Goal: Information Seeking & Learning: Learn about a topic

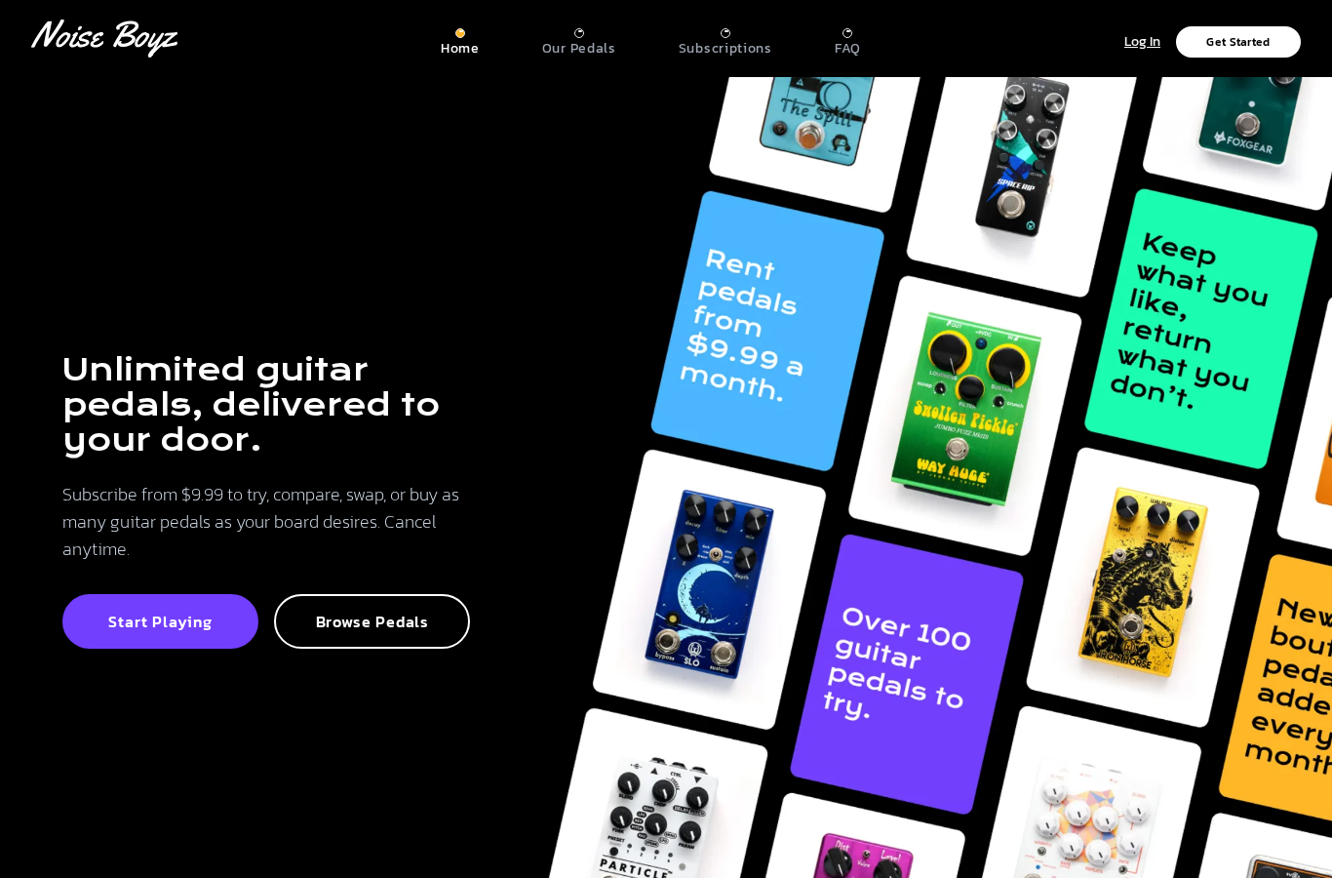
click at [605, 47] on p "Our Pedals" at bounding box center [579, 49] width 74 height 18
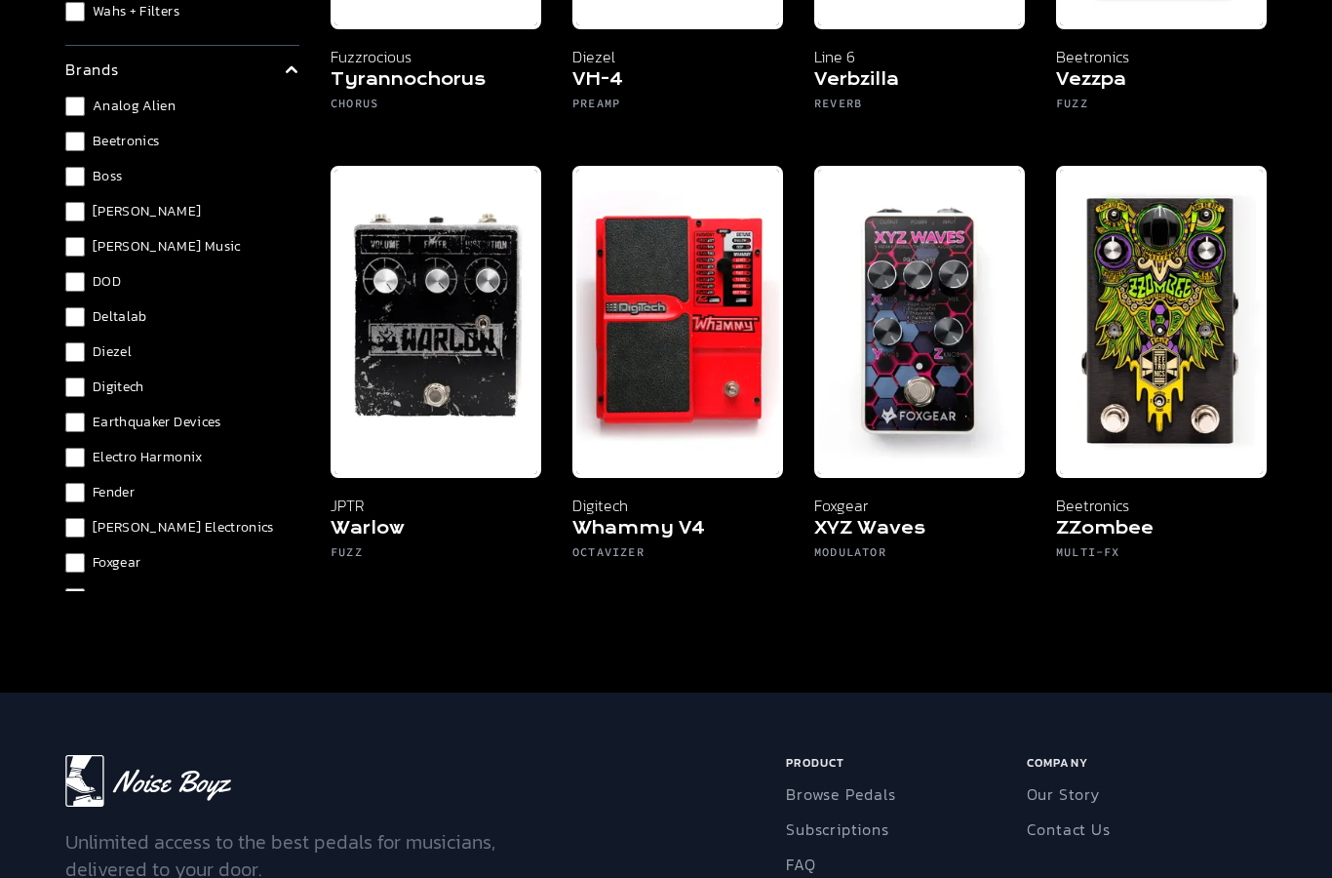
scroll to position [250, 0]
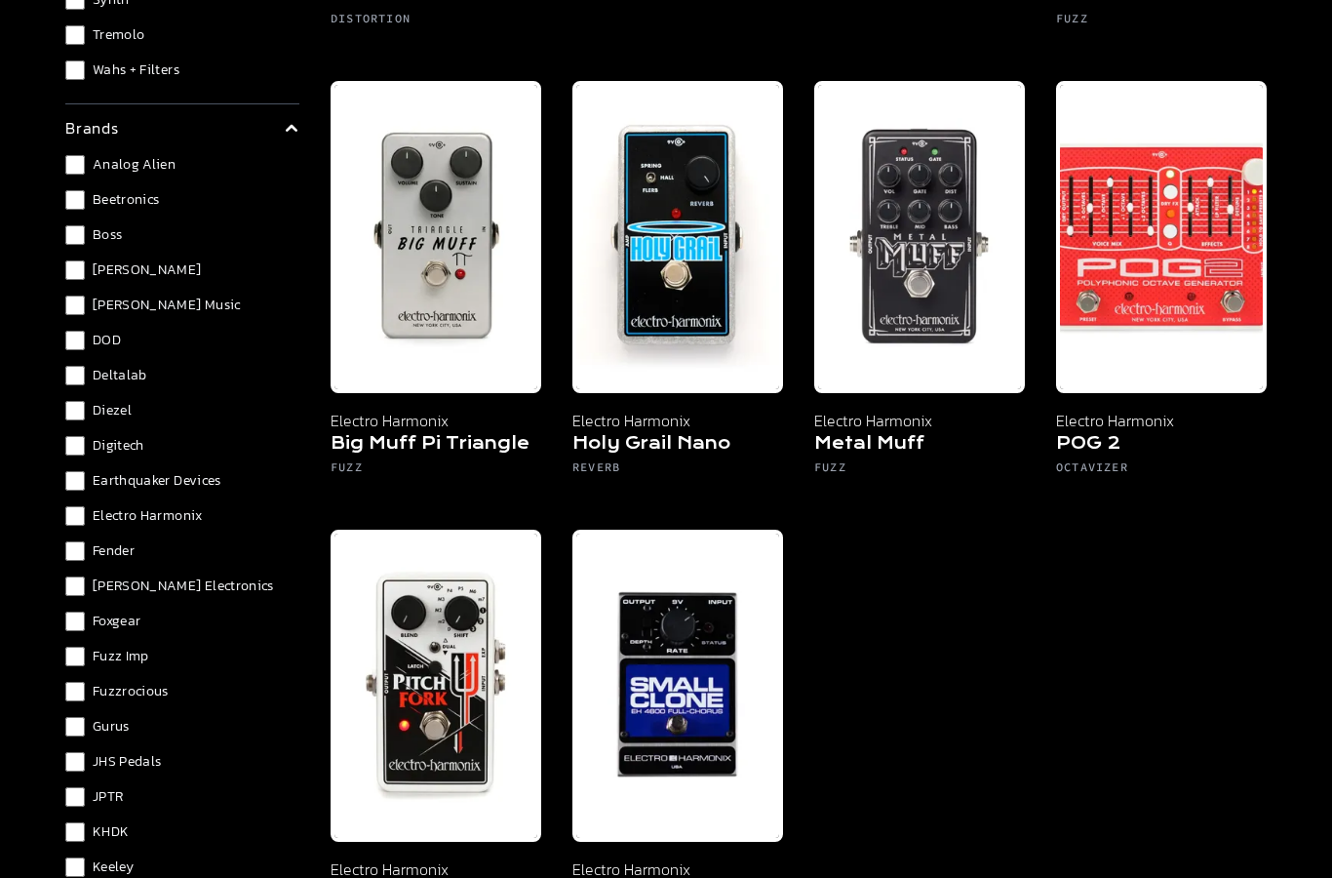
scroll to position [485, 0]
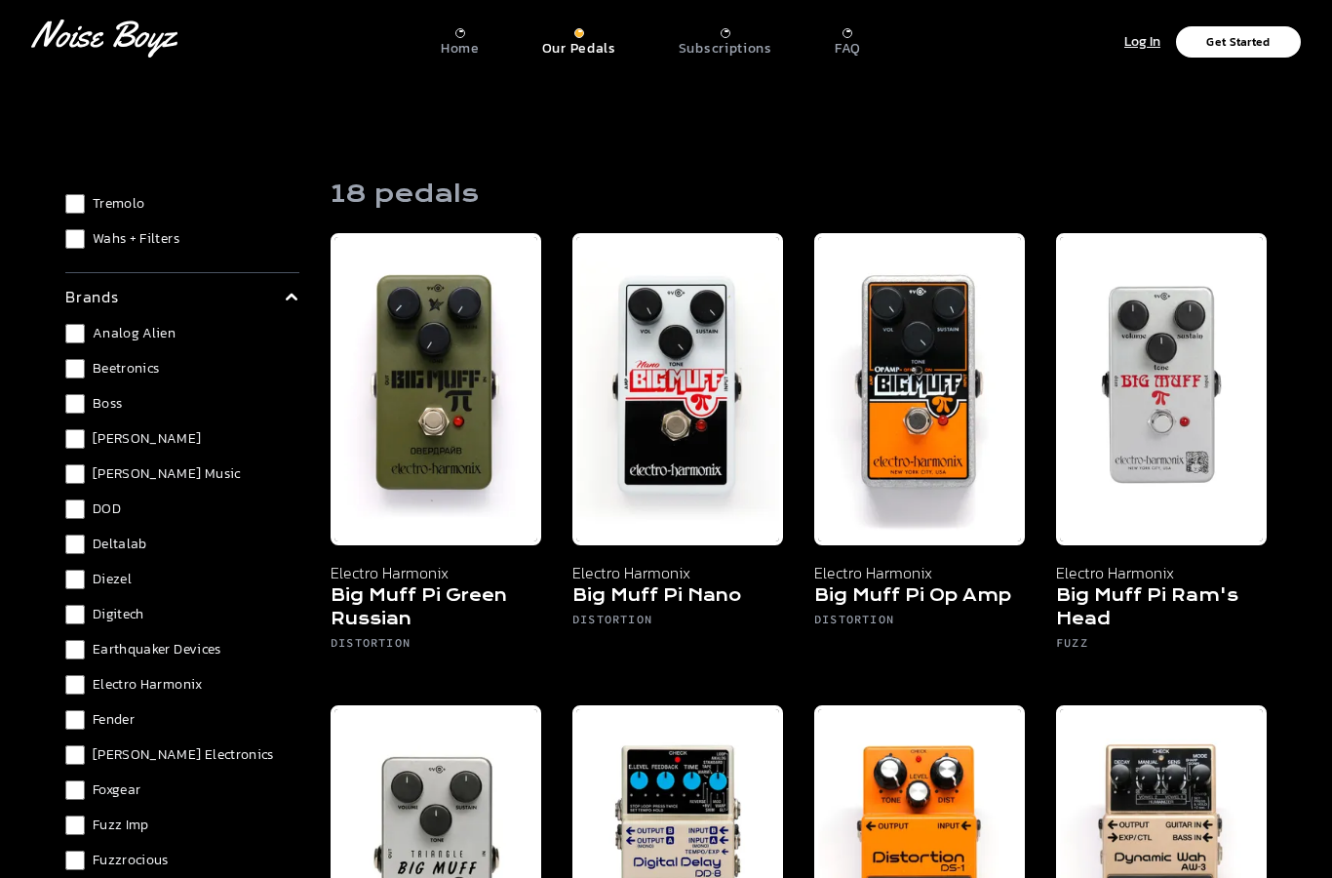
click at [73, 222] on div "Chorus + Vibrato Compression + EQ Delay + Echo Fuzz [PERSON_NAME] Multi-Effects…" at bounding box center [182, 28] width 234 height 441
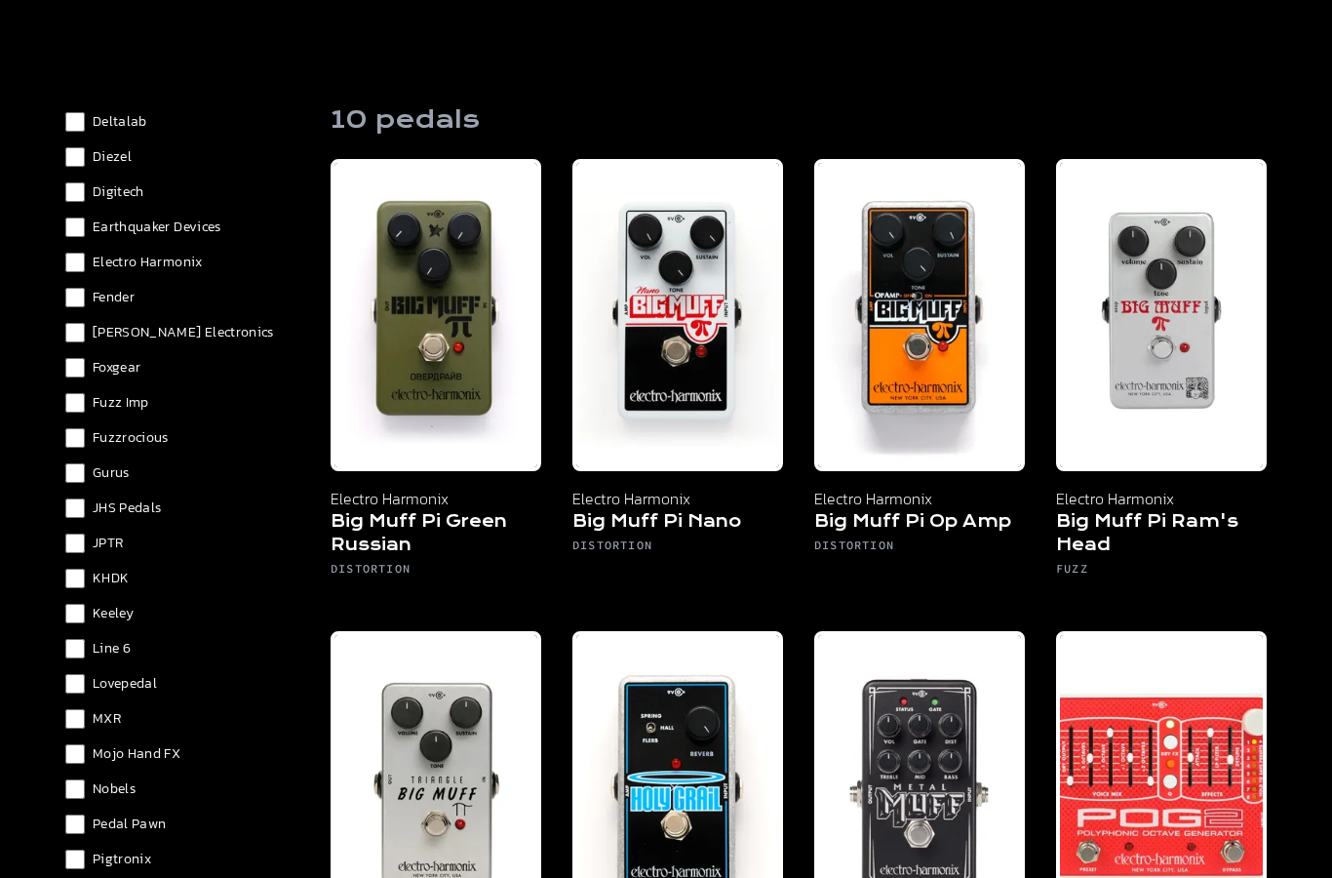
scroll to position [101, 0]
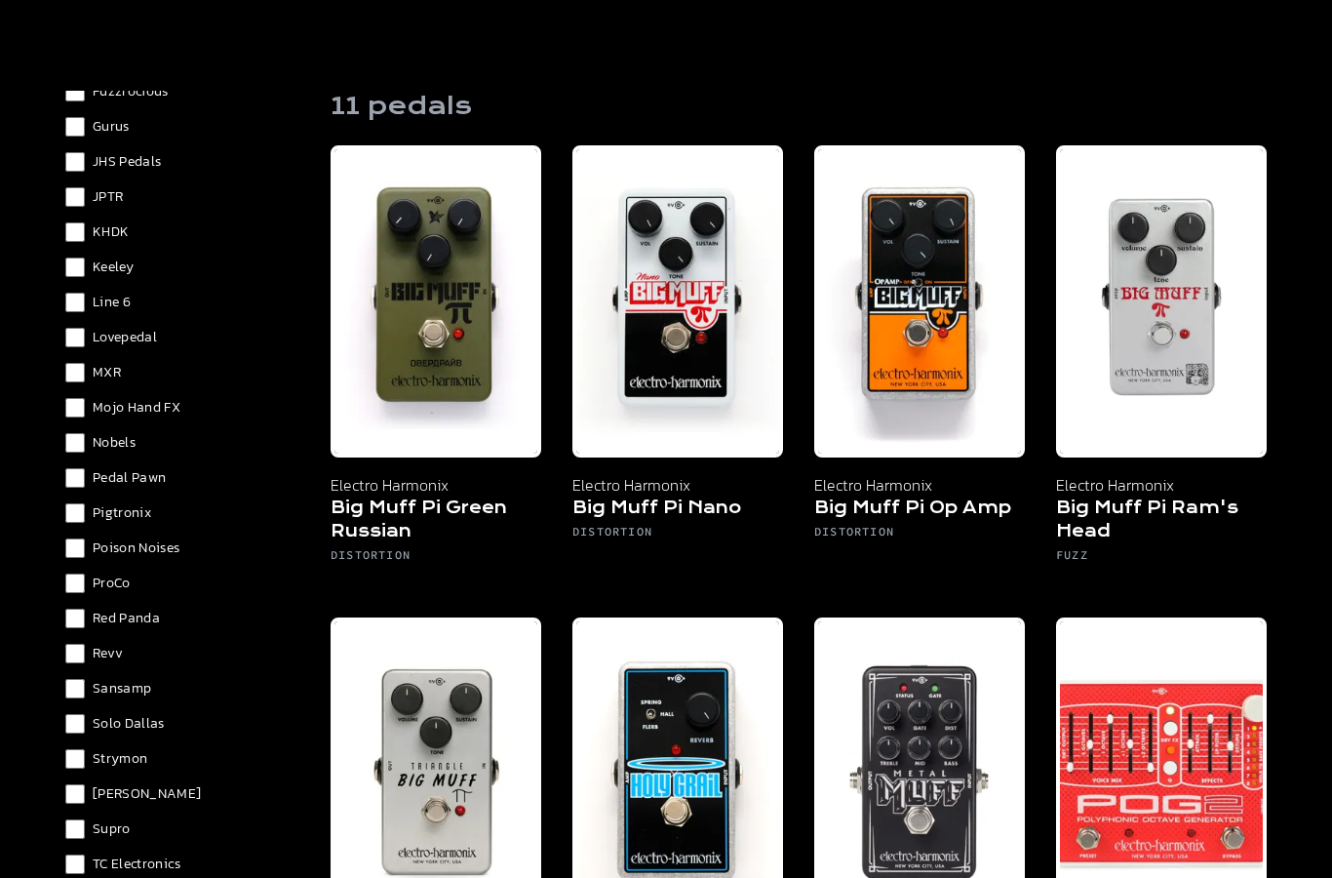
scroll to position [98, 0]
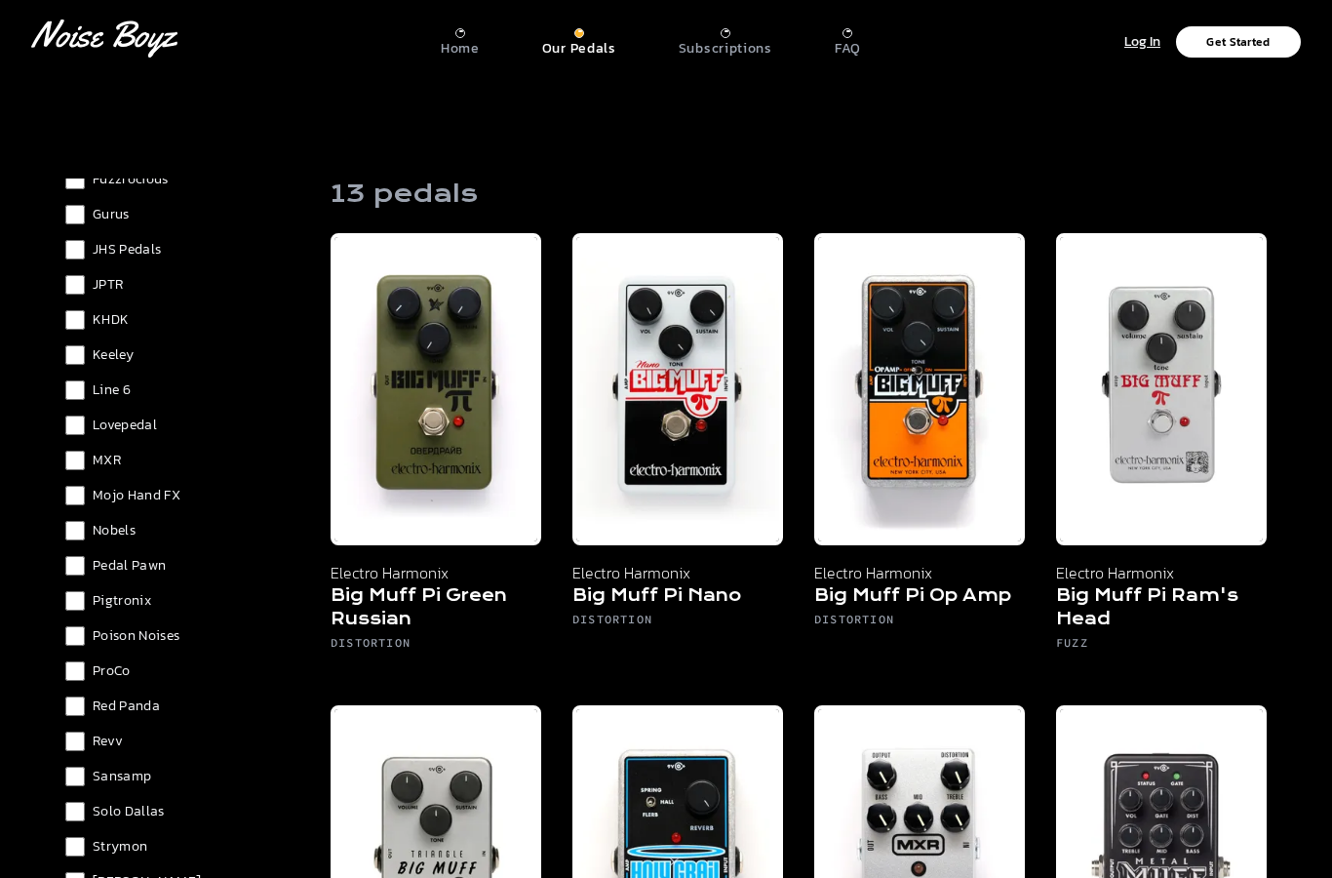
click at [71, 482] on div "Analog Alien Beetronics Boss [PERSON_NAME] [PERSON_NAME] Music DOD Deltalab Die…" at bounding box center [182, 337] width 234 height 1389
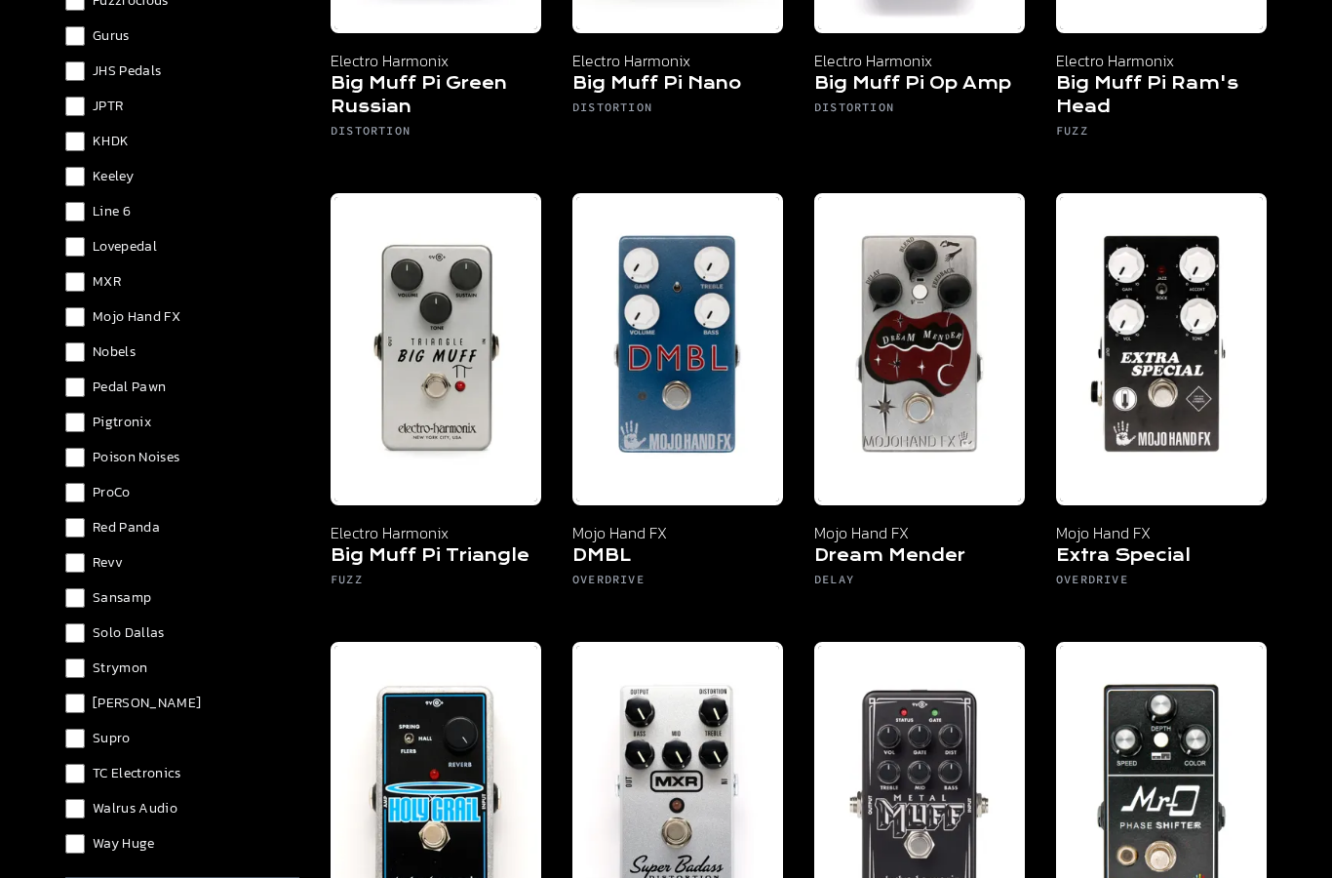
scroll to position [527, 0]
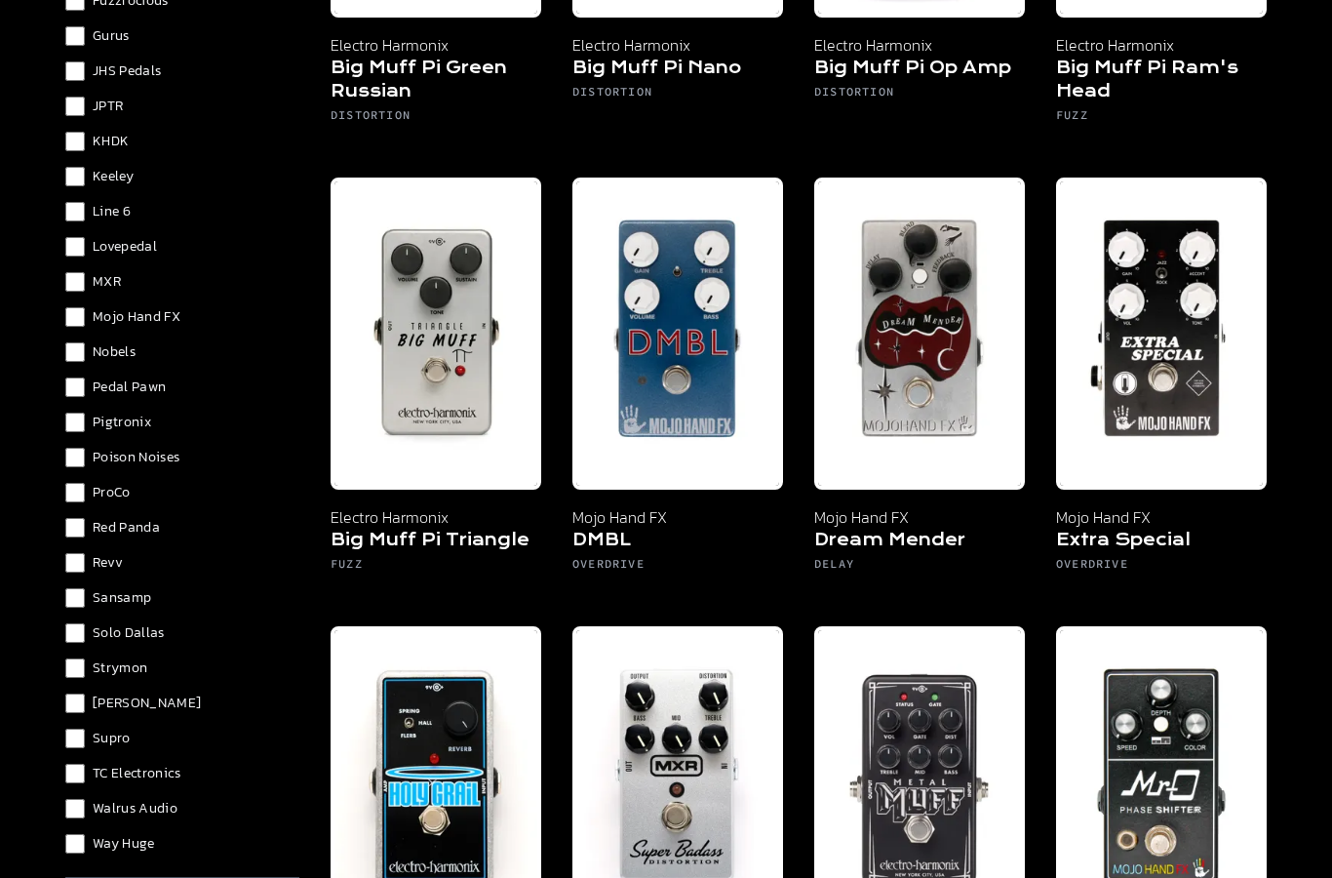
click at [85, 658] on label "Strymon" at bounding box center [182, 668] width 234 height 20
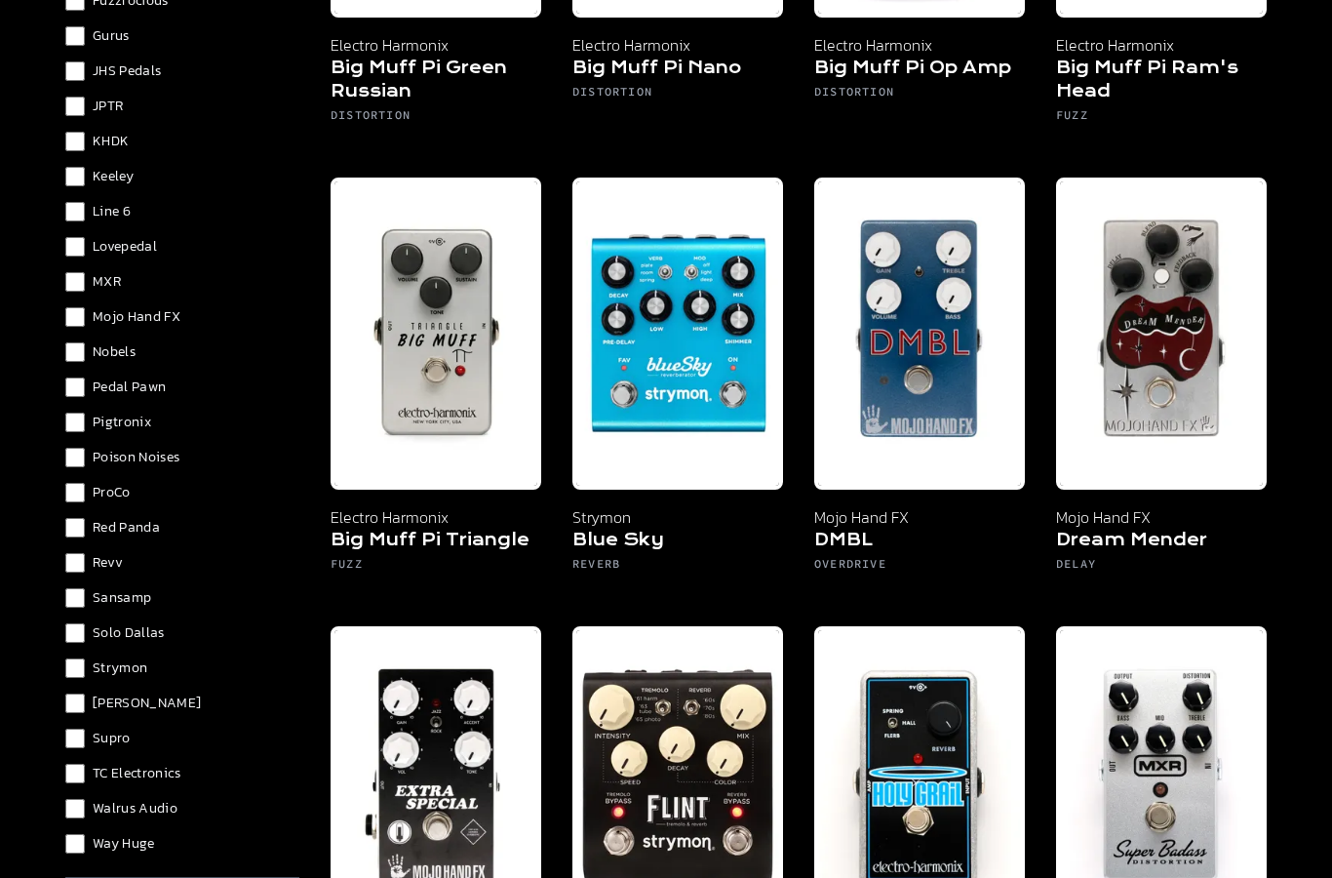
scroll to position [536, 0]
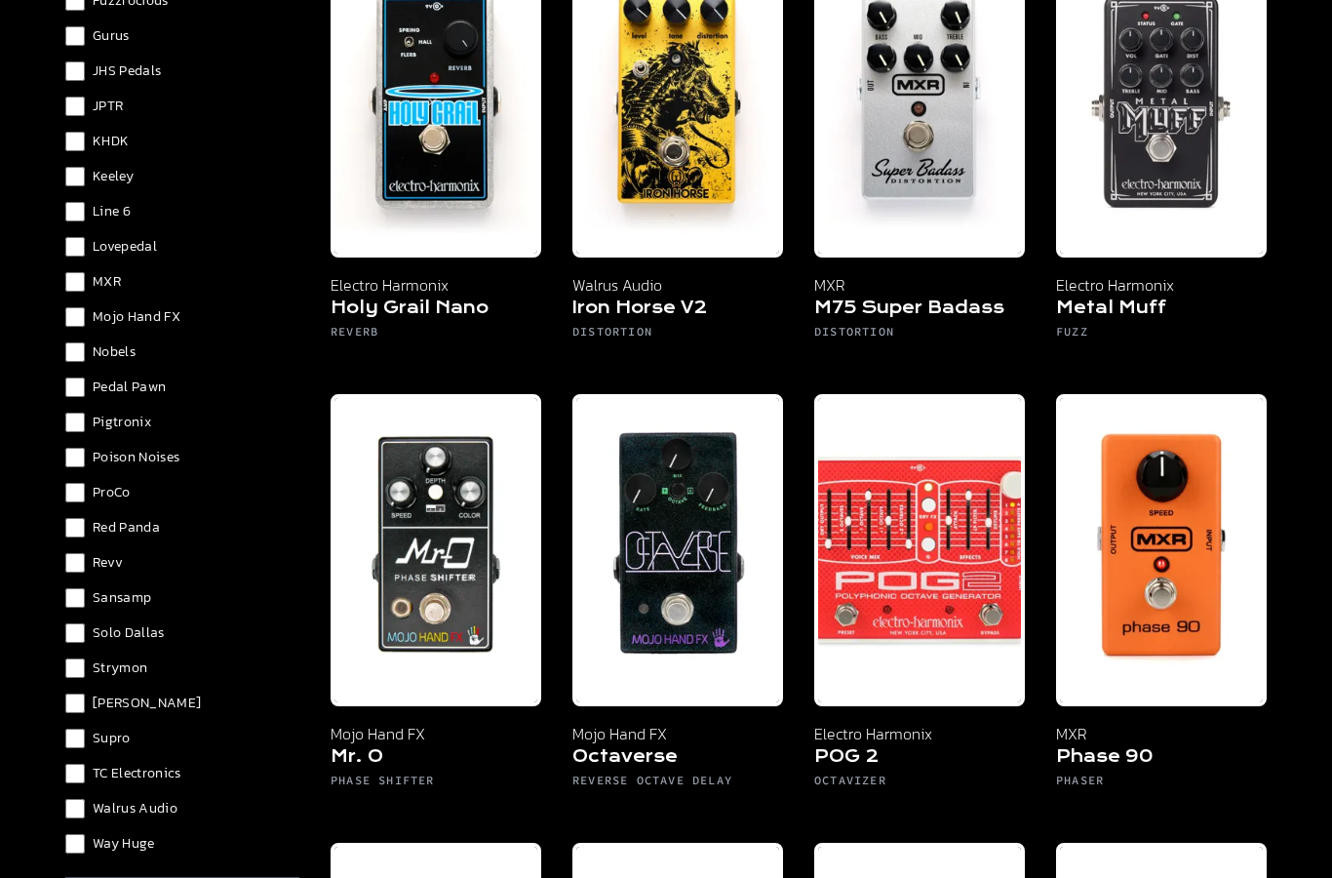
scroll to position [1635, 0]
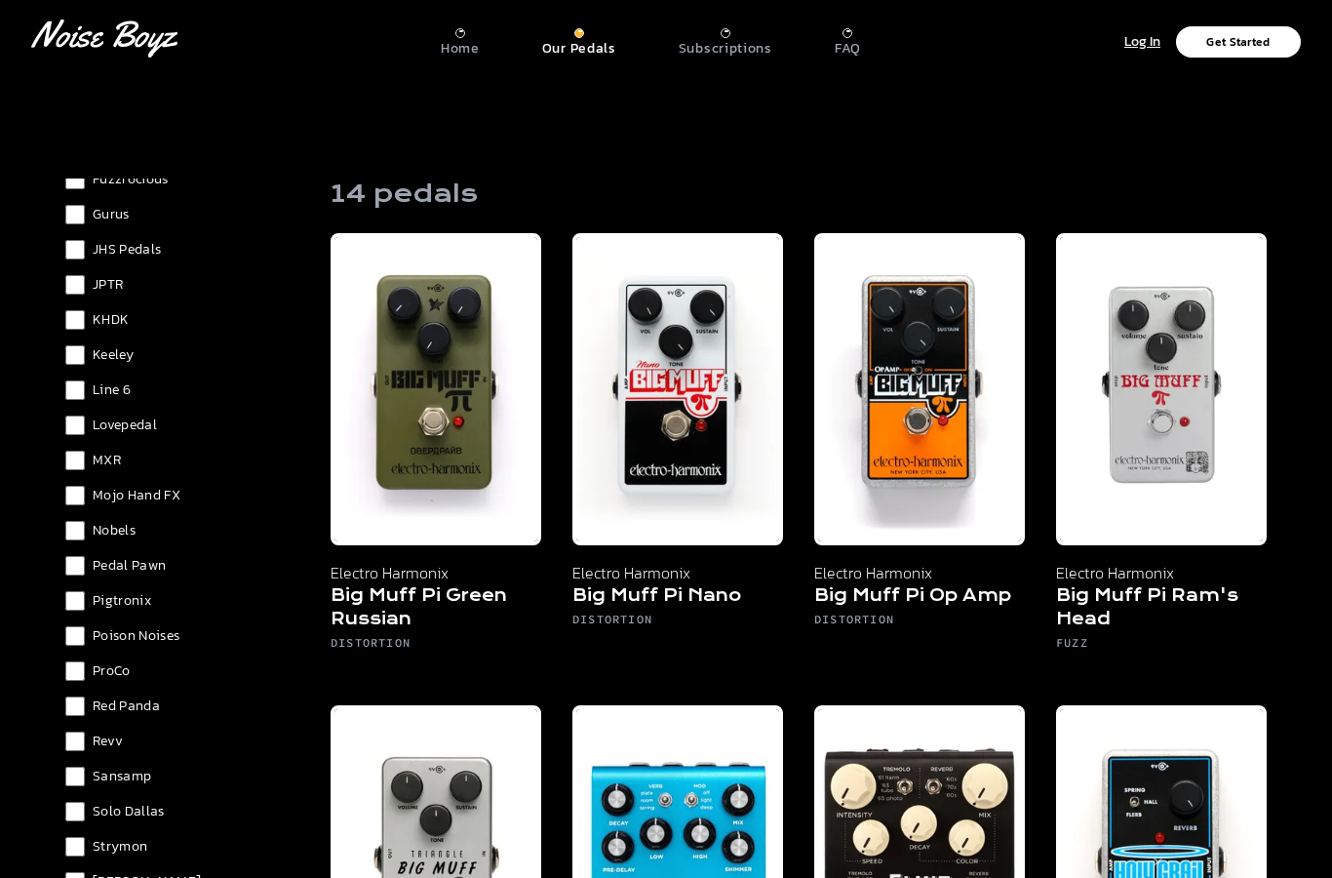
click at [1173, 385] on img at bounding box center [1161, 389] width 211 height 312
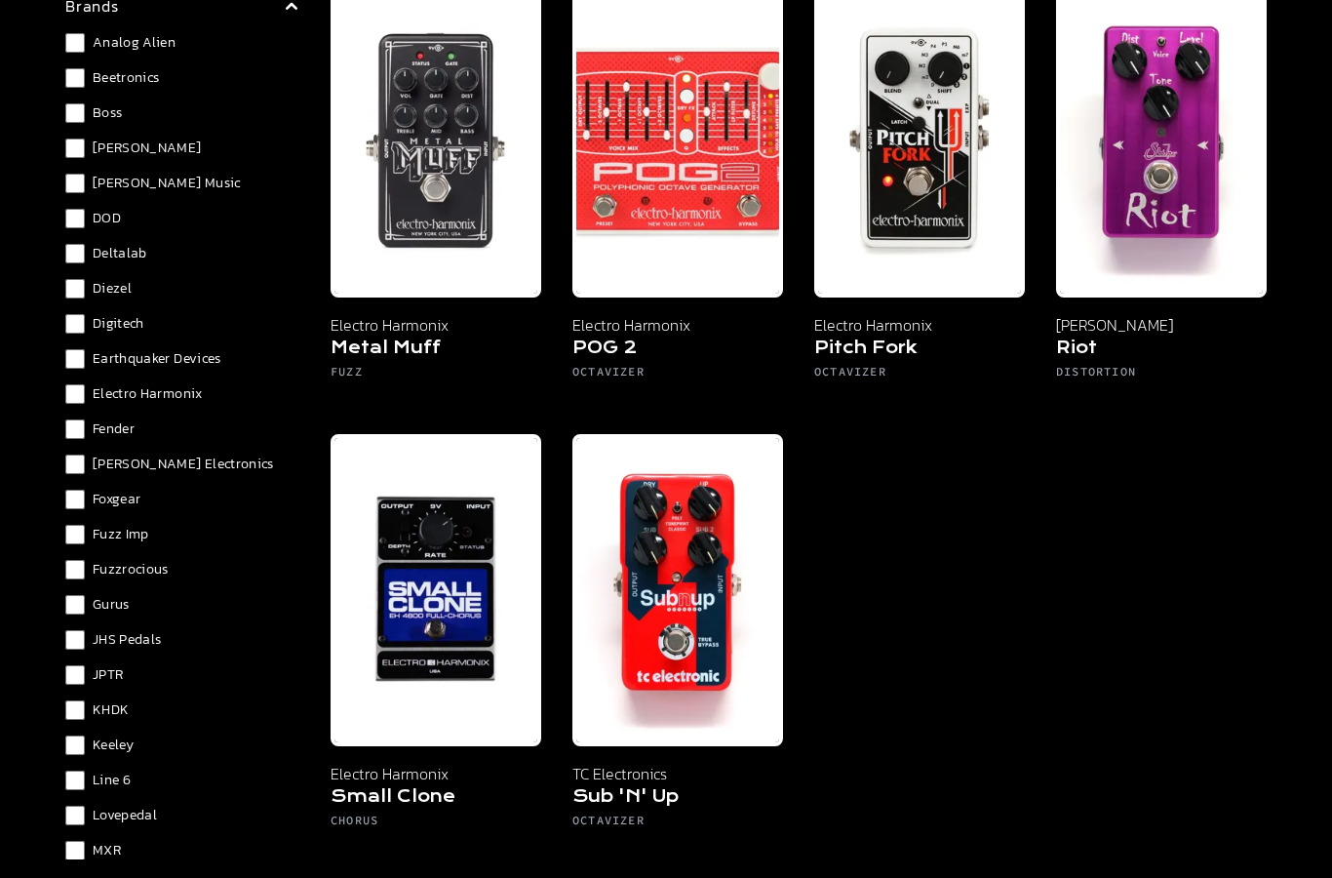
scroll to position [583, 0]
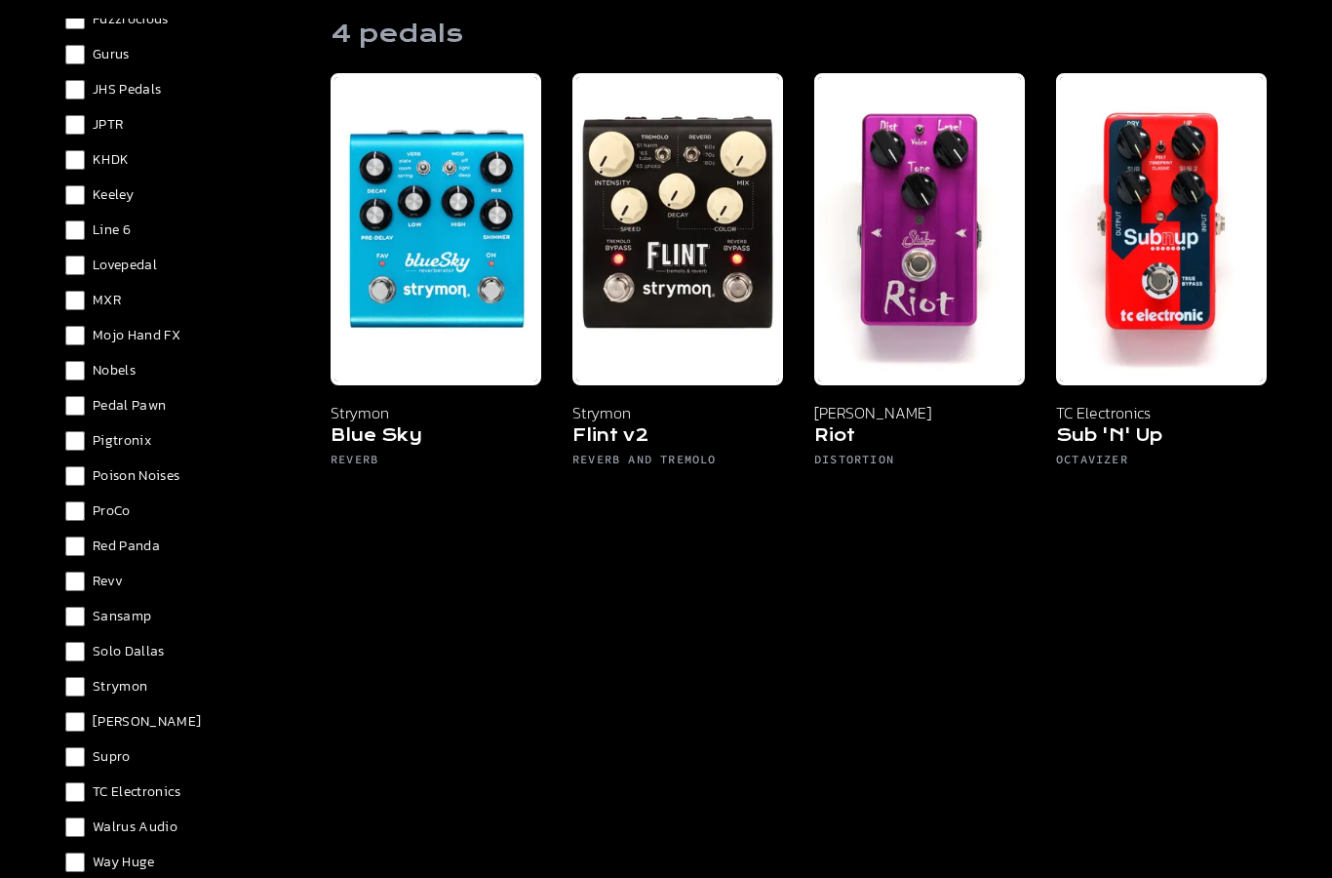
scroll to position [162, 0]
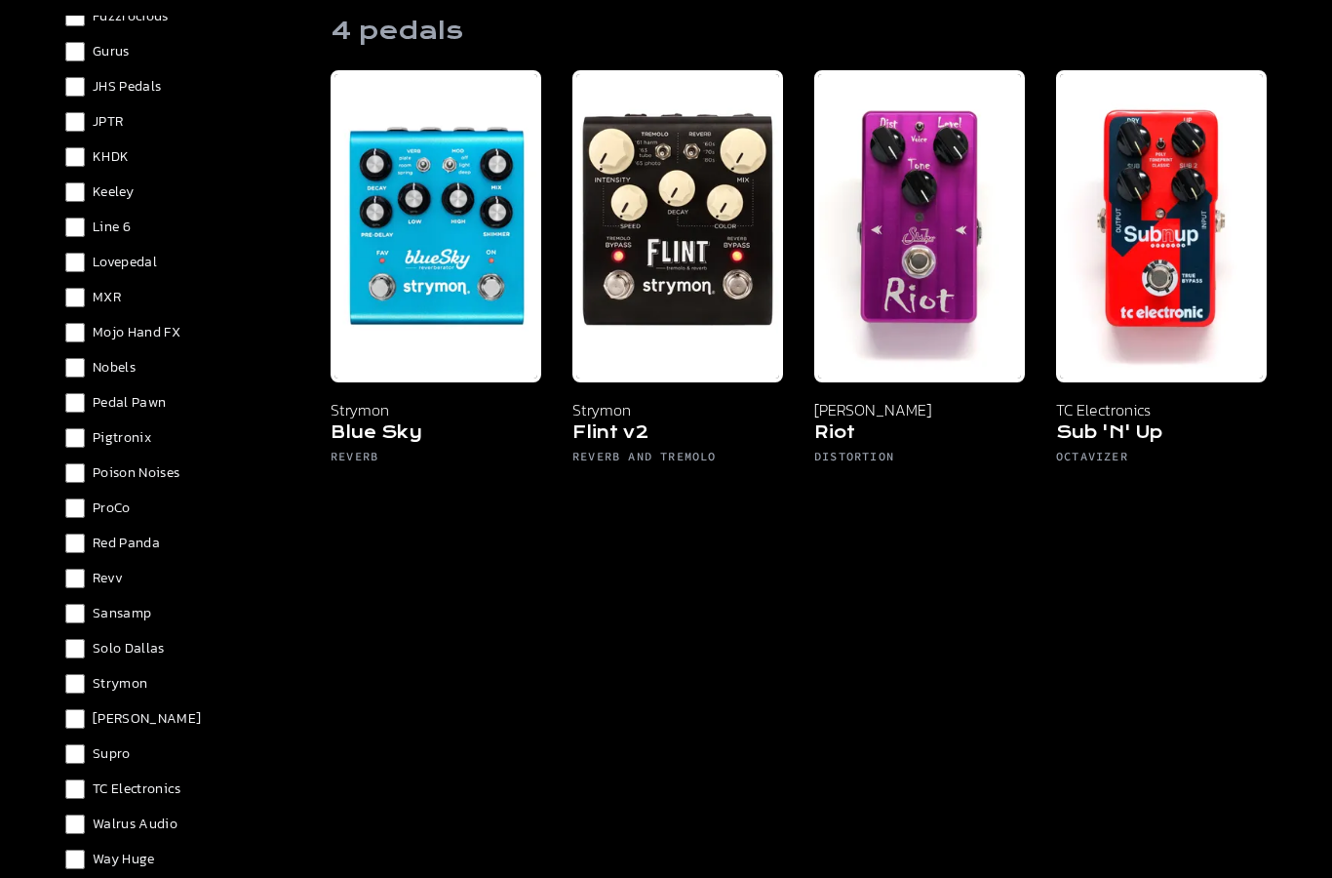
scroll to position [163, 0]
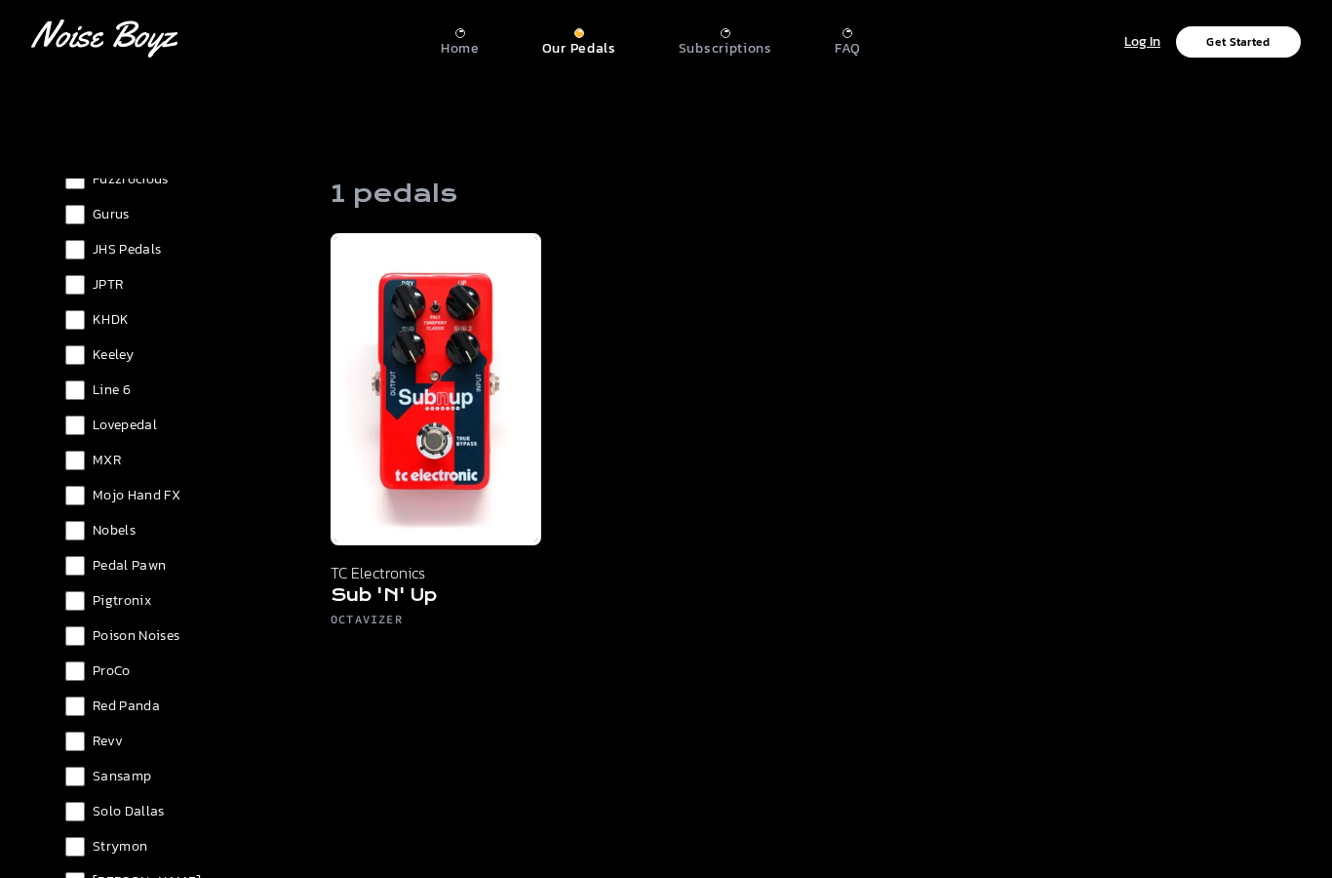
click at [75, 877] on html "[PERSON_NAME] Logo Home Our Pedals Subscriptions FAQ Log In Get Started Filters…" at bounding box center [666, 762] width 1332 height 1524
click at [74, 877] on html "[PERSON_NAME] Logo Home Our Pedals Subscriptions FAQ Log In Get Started Filters…" at bounding box center [666, 762] width 1332 height 1524
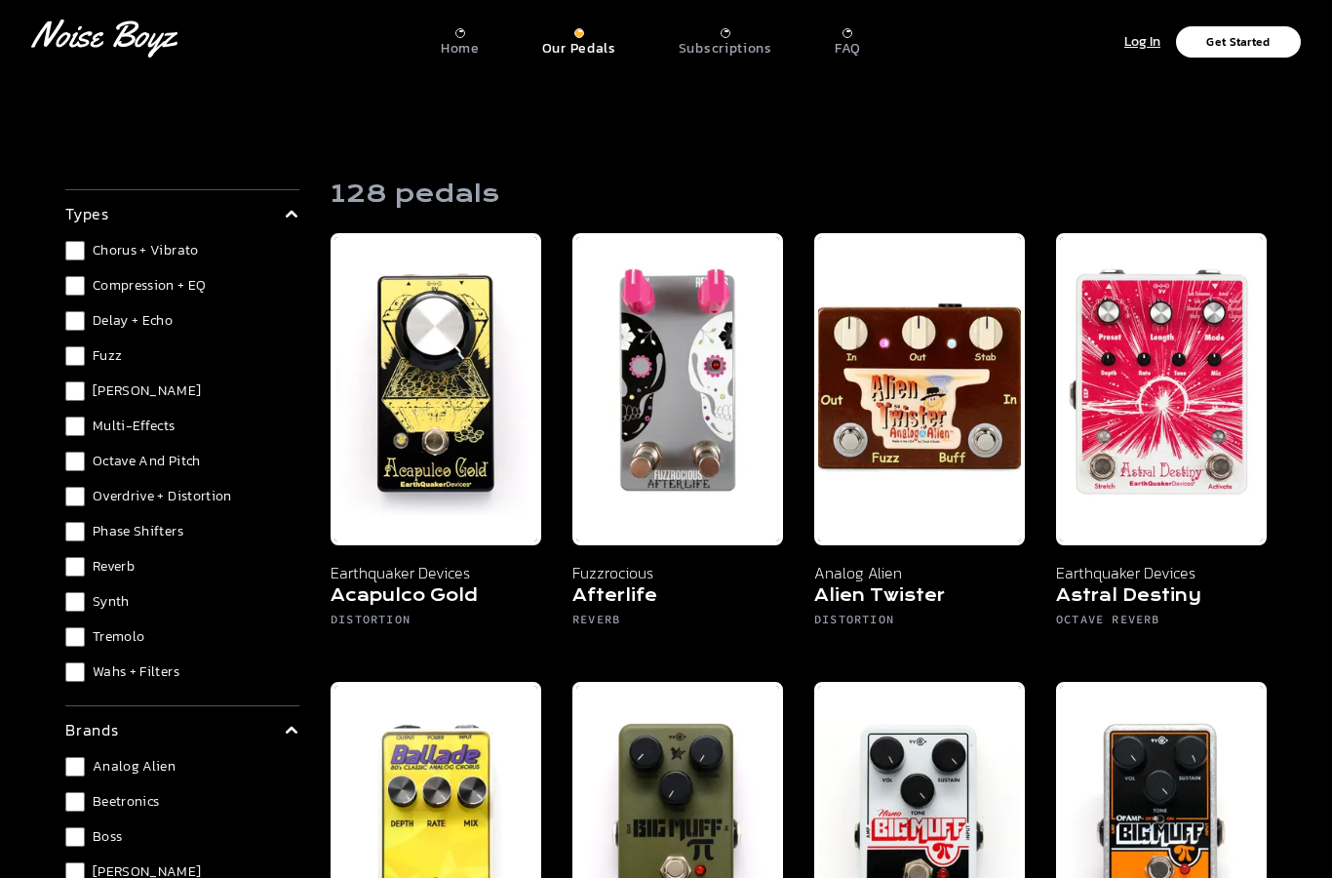
scroll to position [50, 0]
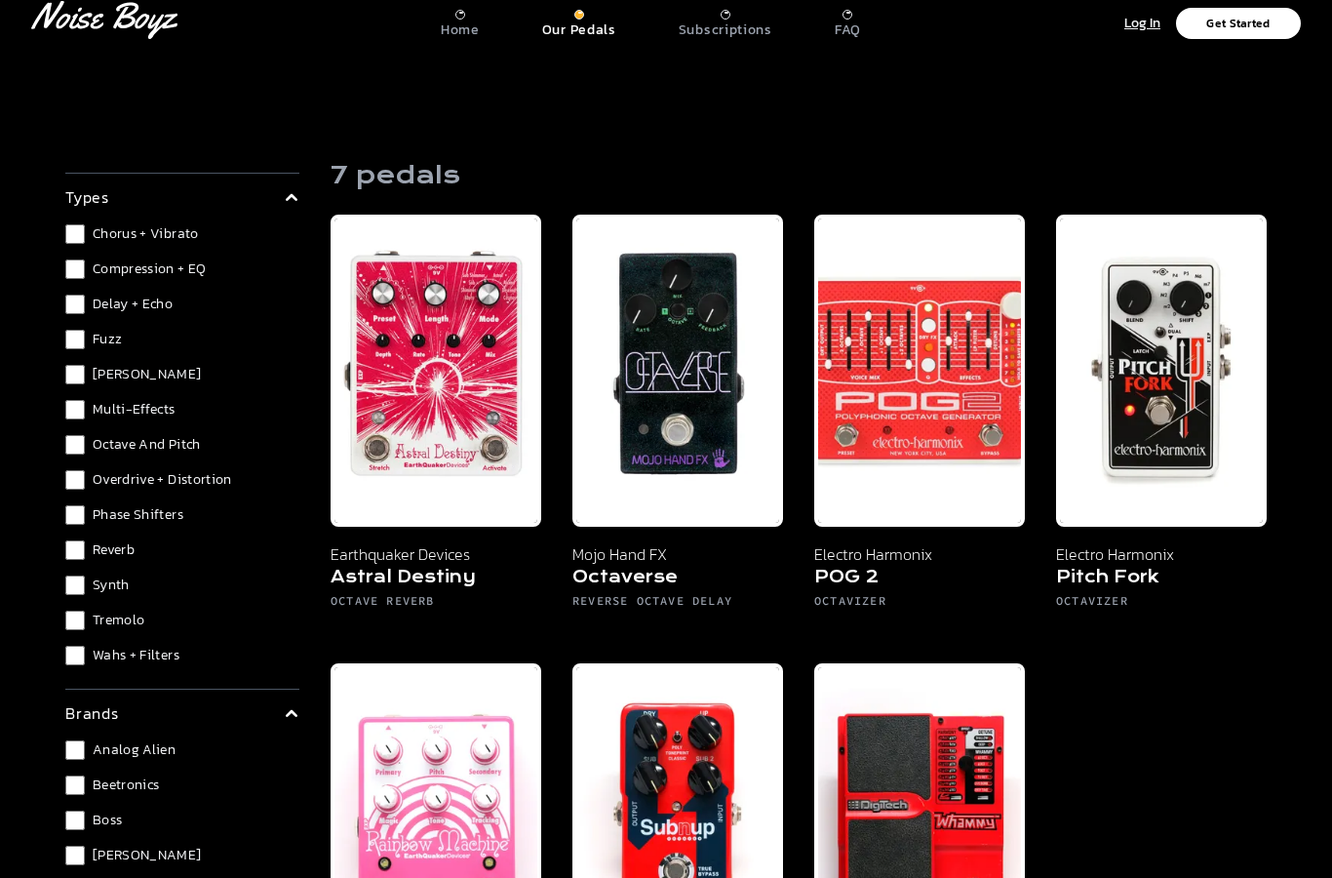
scroll to position [19, 0]
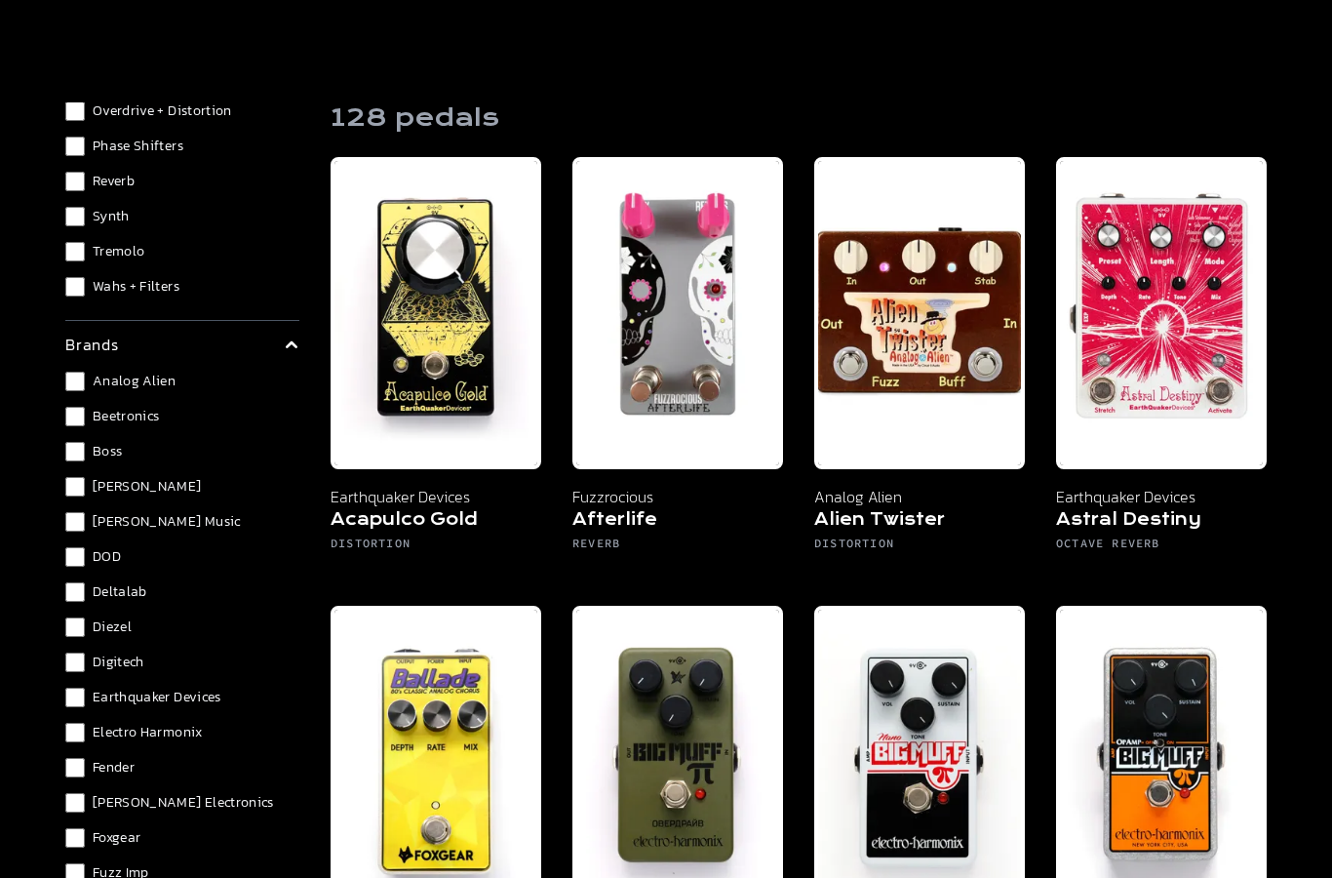
scroll to position [374, 0]
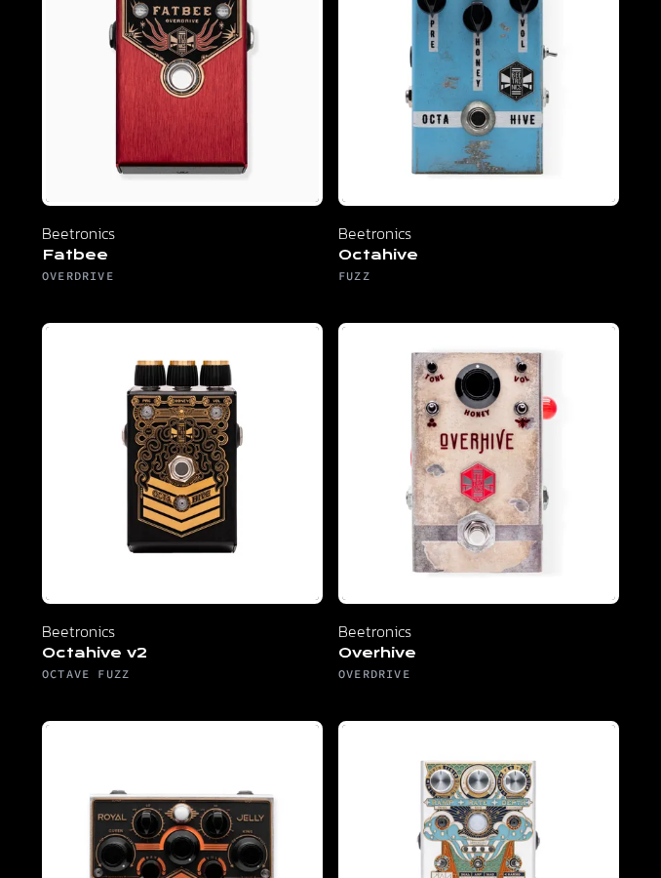
scroll to position [314, 0]
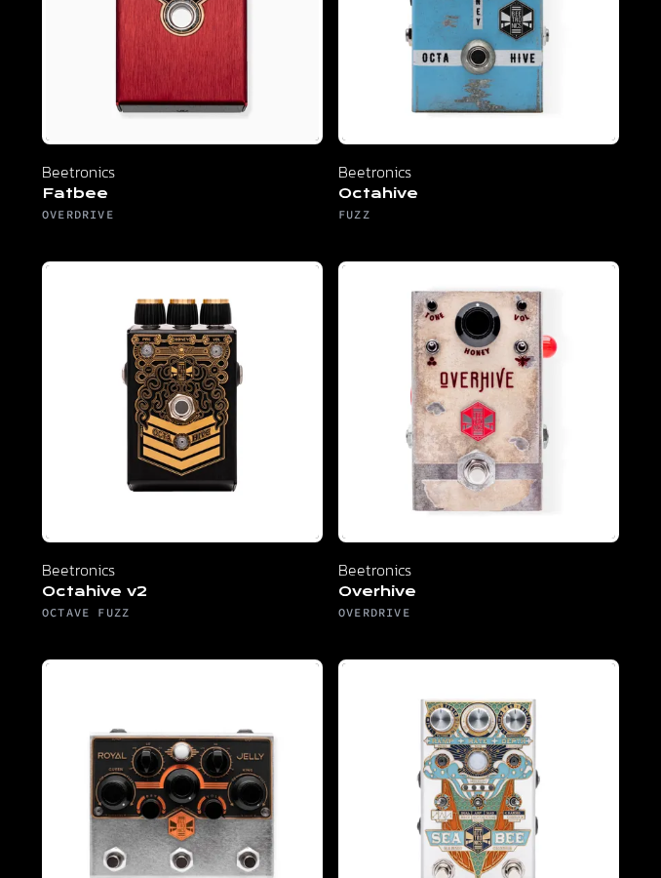
click at [472, 416] on img at bounding box center [478, 402] width 281 height 281
